Goal: Task Accomplishment & Management: Manage account settings

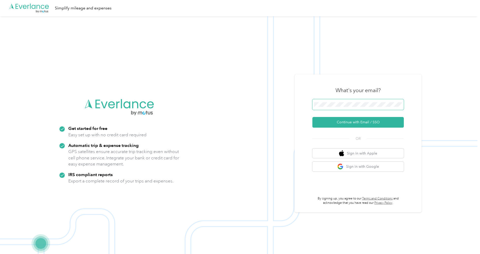
click at [367, 107] on span at bounding box center [357, 104] width 91 height 11
click at [355, 123] on button "Continue with Email / SSO" at bounding box center [357, 122] width 91 height 11
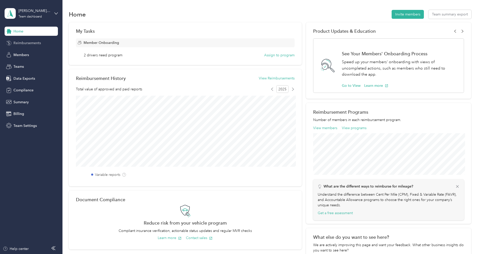
click at [20, 43] on span "Reimbursements" at bounding box center [26, 42] width 27 height 5
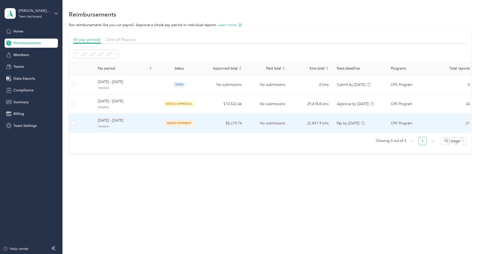
click at [137, 123] on span "[DATE] - [DATE]" at bounding box center [125, 121] width 54 height 6
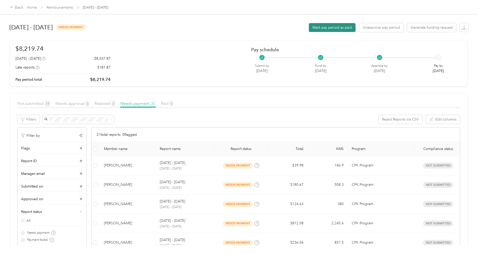
click at [338, 28] on button "Mark pay period as paid" at bounding box center [332, 27] width 47 height 9
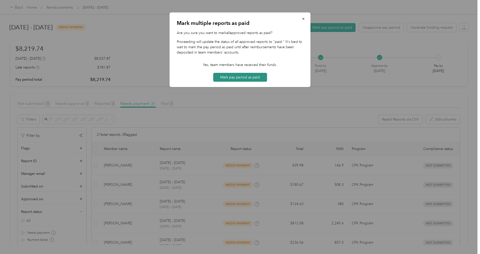
click at [257, 78] on button "Mark pay period as paid" at bounding box center [240, 77] width 54 height 9
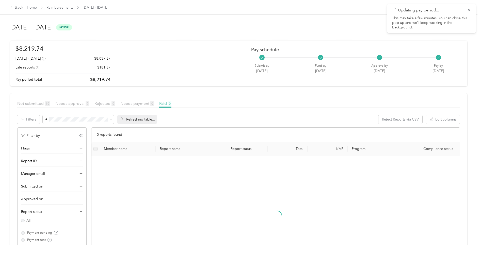
click at [98, 19] on div at bounding box center [240, 127] width 480 height 254
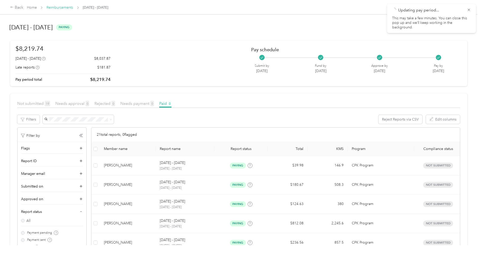
click at [69, 9] on link "Reimbursements" at bounding box center [59, 7] width 27 height 4
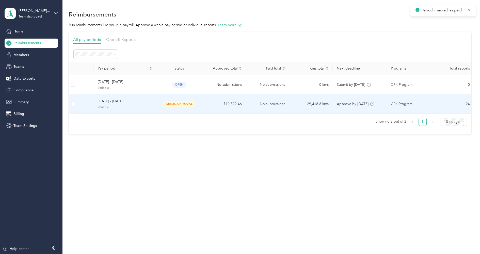
click at [136, 101] on span "[DATE] - [DATE]" at bounding box center [125, 101] width 54 height 6
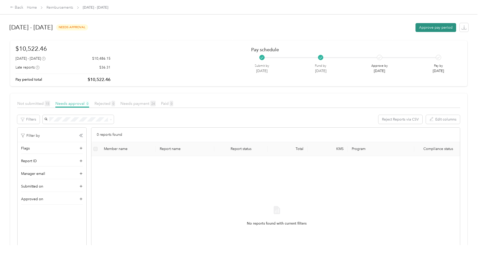
click at [443, 26] on button "Approve pay period" at bounding box center [435, 27] width 41 height 9
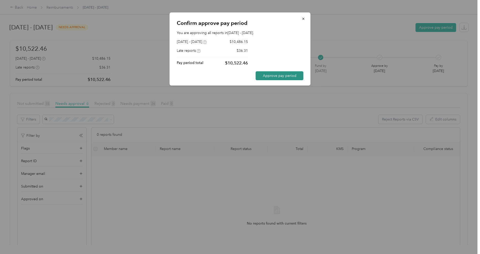
click at [282, 75] on button "Approve pay period" at bounding box center [280, 75] width 48 height 9
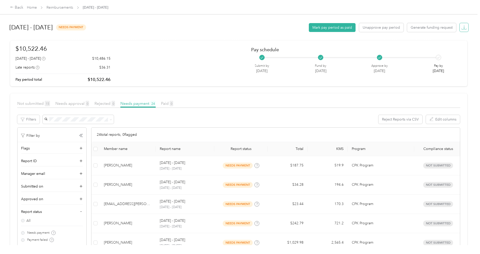
click at [464, 26] on icon "button" at bounding box center [464, 27] width 2 height 4
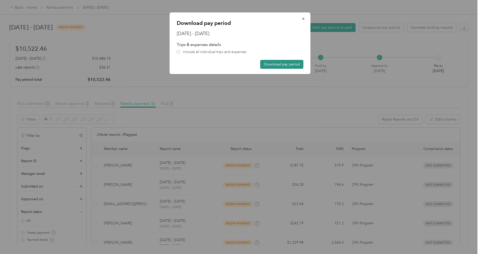
click at [292, 62] on button "Download pay period" at bounding box center [281, 64] width 43 height 9
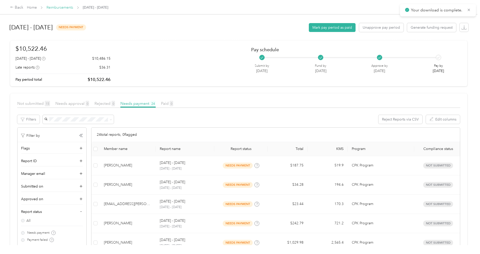
click at [67, 7] on link "Reimbursements" at bounding box center [59, 7] width 27 height 4
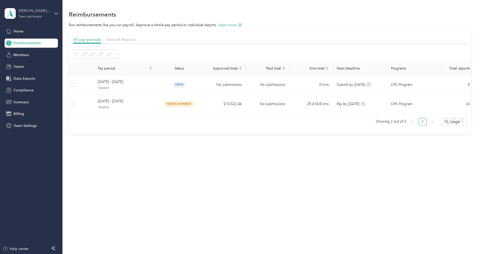
click at [48, 11] on div "[PERSON_NAME] - [GEOGRAPHIC_DATA] Crossmark Apple/Inmar" at bounding box center [35, 10] width 32 height 5
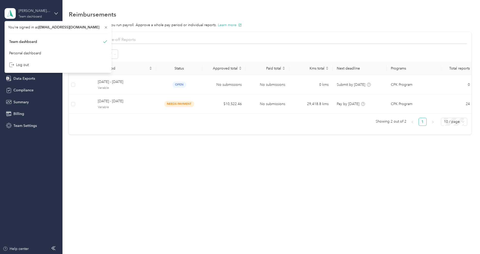
click at [48, 11] on div "[PERSON_NAME] - [GEOGRAPHIC_DATA] Crossmark Apple/Inmar" at bounding box center [35, 10] width 32 height 5
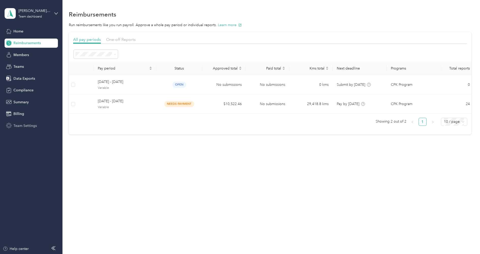
click at [27, 125] on span "Team Settings" at bounding box center [24, 125] width 23 height 5
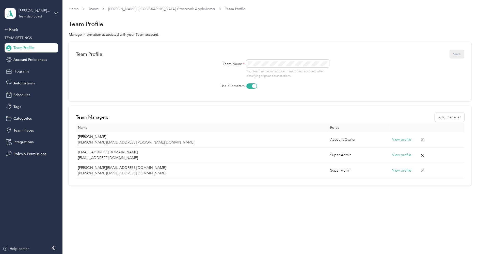
click at [35, 11] on div "[PERSON_NAME] - [GEOGRAPHIC_DATA] Crossmark Apple/Inmar" at bounding box center [35, 10] width 32 height 5
click at [22, 64] on div "Log out" at bounding box center [19, 64] width 20 height 5
